Goal: Information Seeking & Learning: Find specific fact

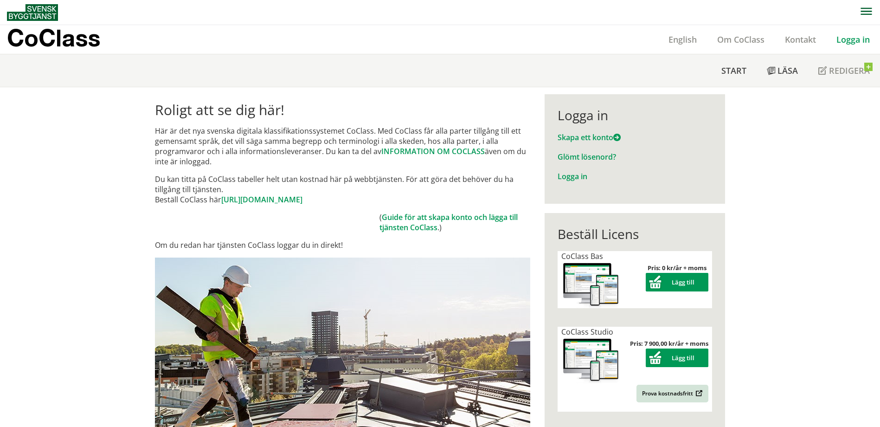
click at [857, 36] on link "Logga in" at bounding box center [853, 39] width 54 height 11
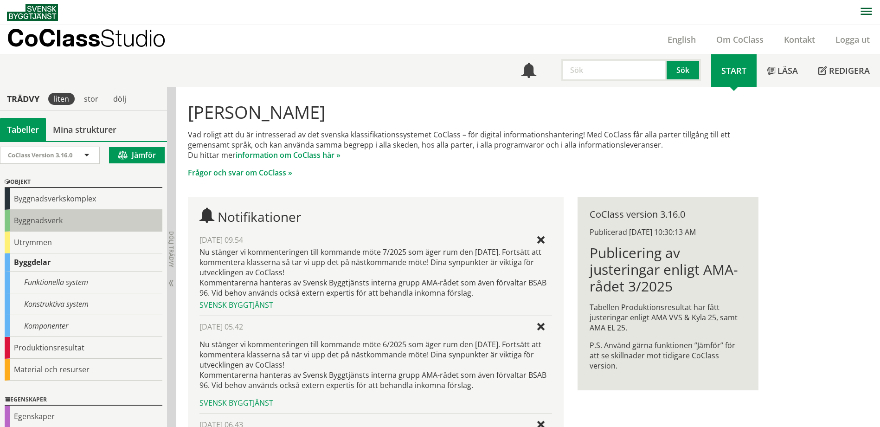
click at [65, 226] on div "Byggnadsverk" at bounding box center [84, 221] width 158 height 22
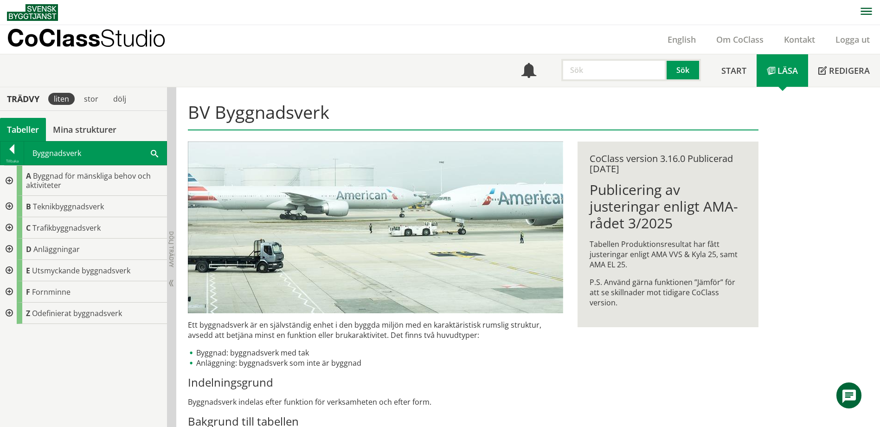
click at [159, 153] on div "Byggnadsverk Sök" at bounding box center [95, 152] width 142 height 23
click at [155, 153] on span at bounding box center [154, 153] width 7 height 10
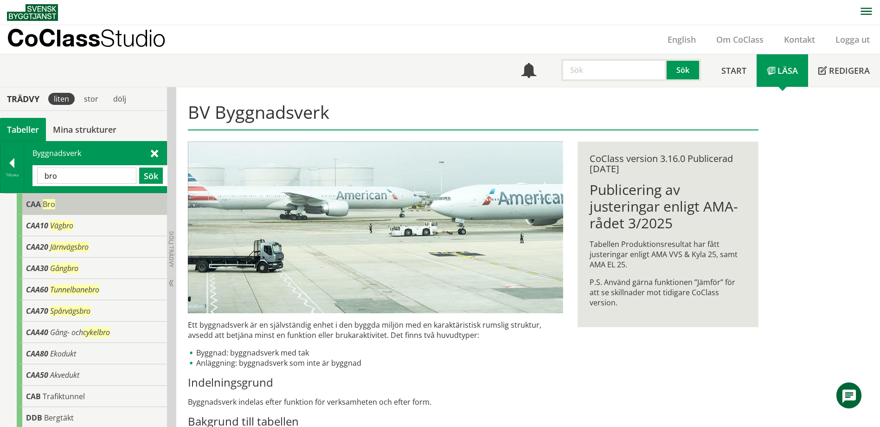
click at [48, 200] on span "Bro" at bounding box center [49, 204] width 13 height 10
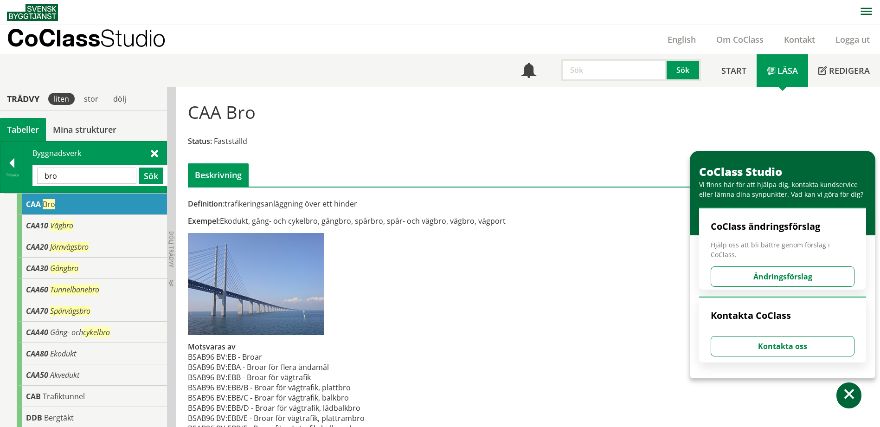
click at [335, 203] on div "Definition: trafikeringsanläggning över ett hinder" at bounding box center [375, 203] width 375 height 10
click at [334, 203] on div "Definition: trafikeringsanläggning över ett hinder" at bounding box center [375, 203] width 375 height 10
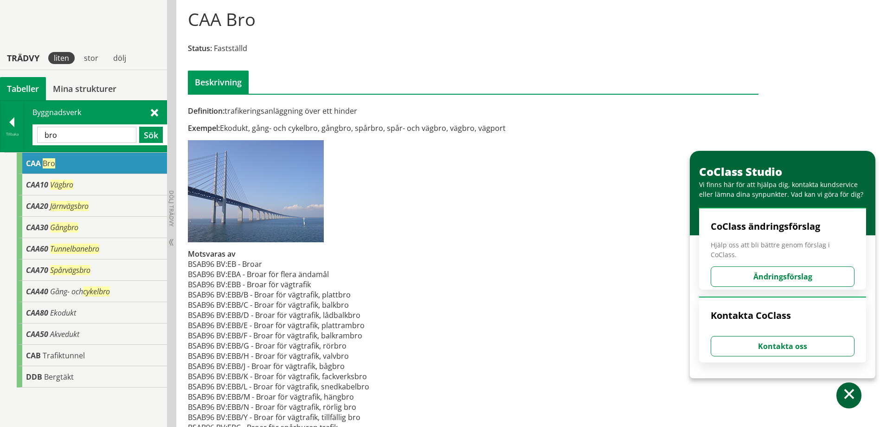
scroll to position [139, 0]
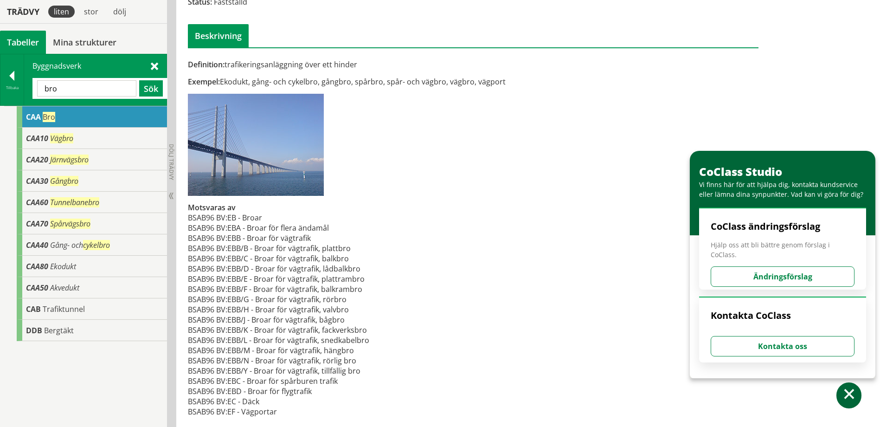
click at [88, 86] on input "bro" at bounding box center [86, 88] width 99 height 16
click at [89, 86] on input "bro" at bounding box center [86, 88] width 99 height 16
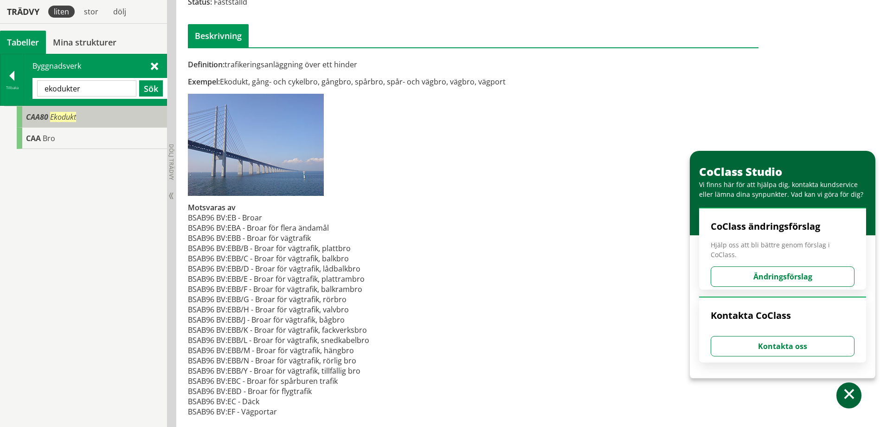
click at [66, 114] on span "Ekodukt" at bounding box center [63, 117] width 26 height 10
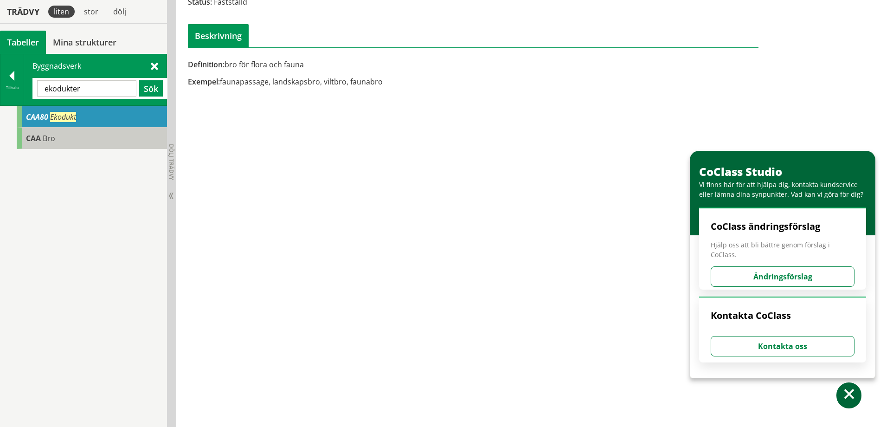
click at [38, 143] on span "CAA" at bounding box center [33, 138] width 15 height 10
click at [73, 138] on div "CAA Bro" at bounding box center [92, 138] width 150 height 21
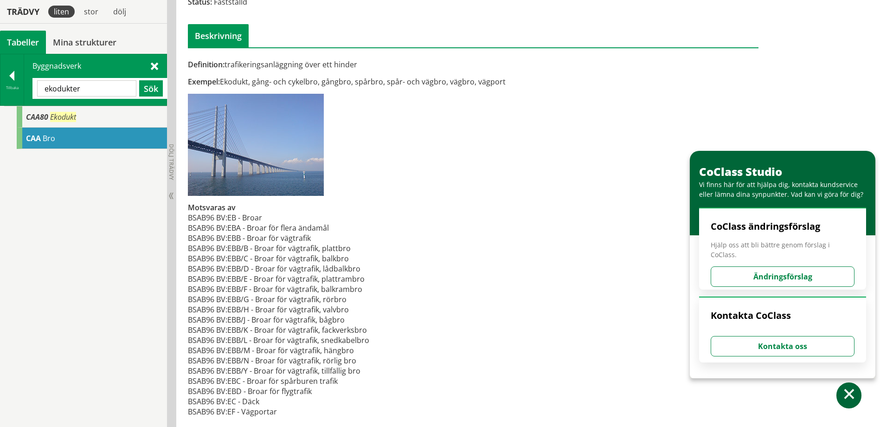
click at [101, 82] on input "ekodukter" at bounding box center [86, 88] width 99 height 16
click at [101, 83] on input "ekodukter" at bounding box center [86, 88] width 99 height 16
type input "bro"
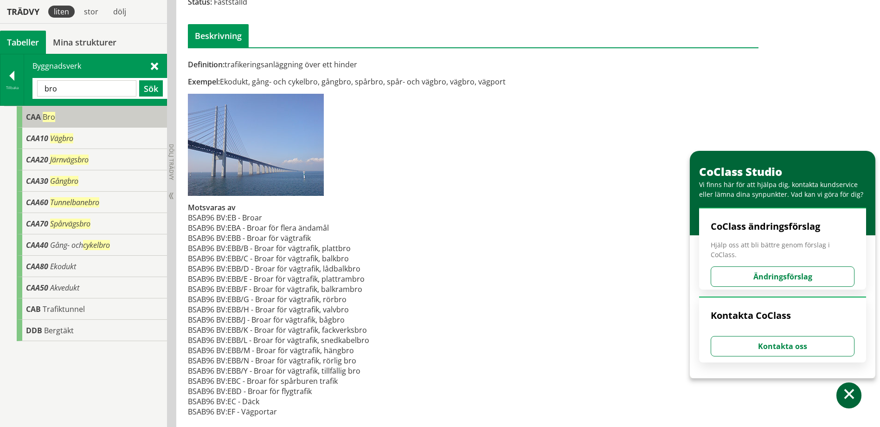
click at [35, 117] on span "CAA" at bounding box center [33, 117] width 15 height 10
click at [156, 66] on span at bounding box center [154, 66] width 7 height 10
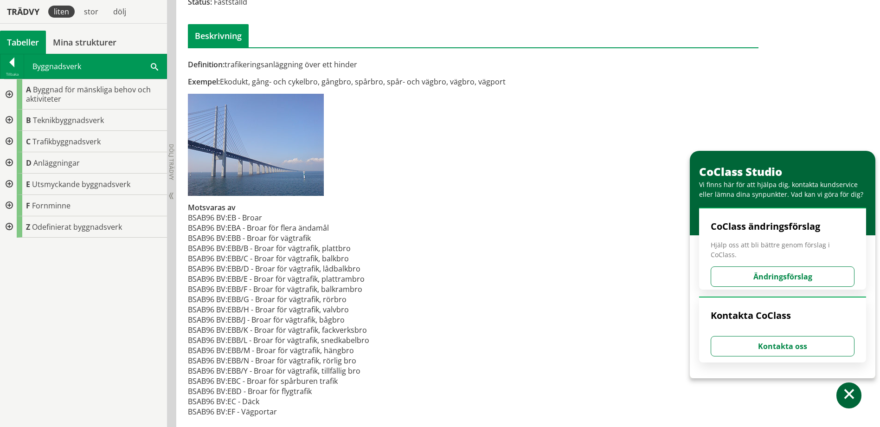
click at [13, 141] on div at bounding box center [8, 141] width 17 height 21
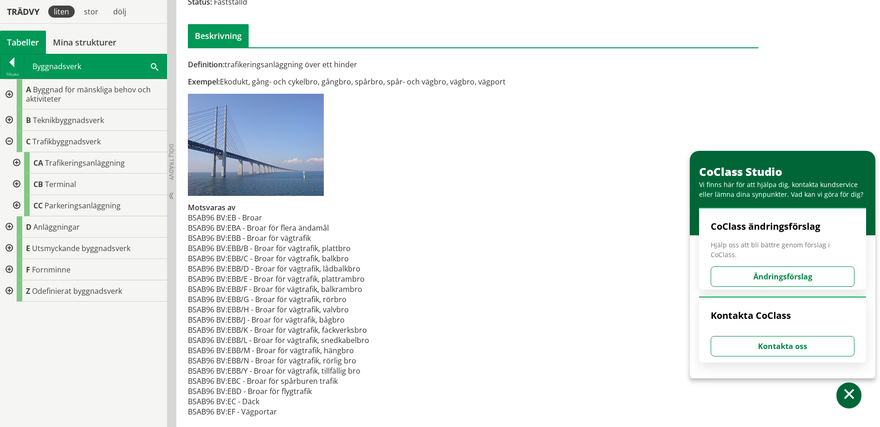
click at [18, 166] on div at bounding box center [15, 162] width 17 height 21
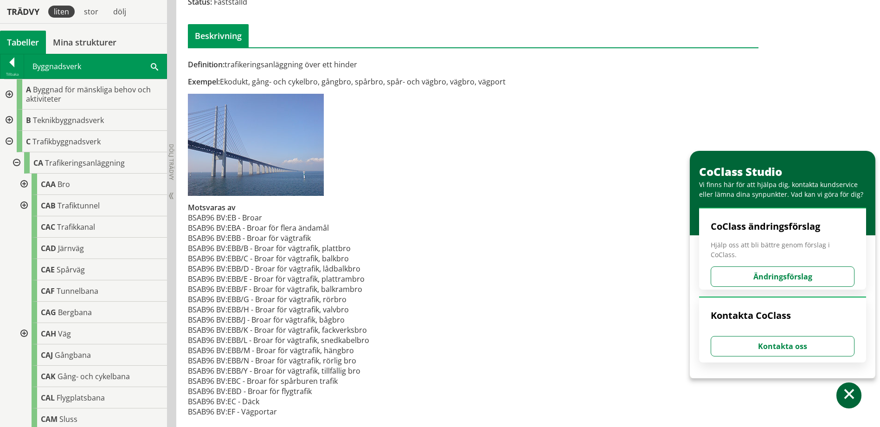
click at [20, 186] on div at bounding box center [23, 183] width 17 height 21
